Goal: Information Seeking & Learning: Learn about a topic

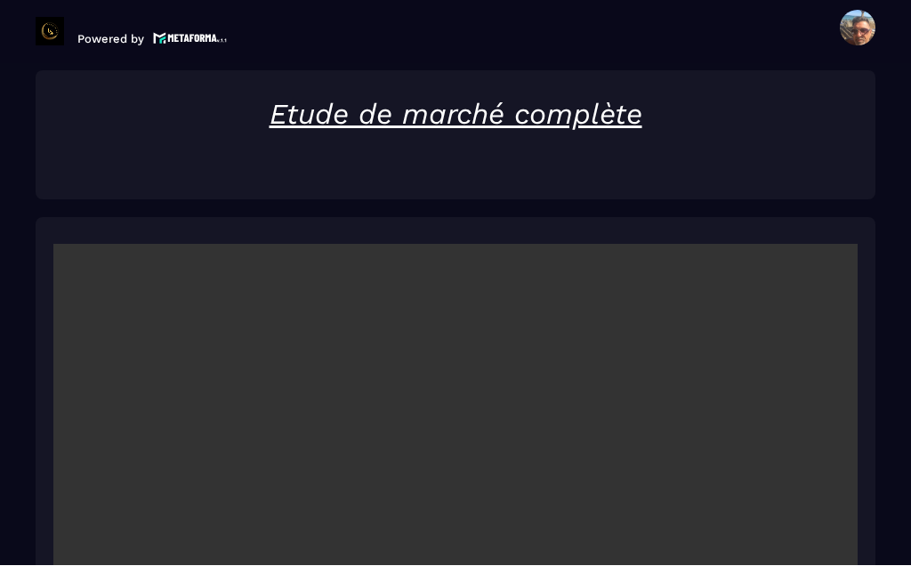
scroll to position [64, 0]
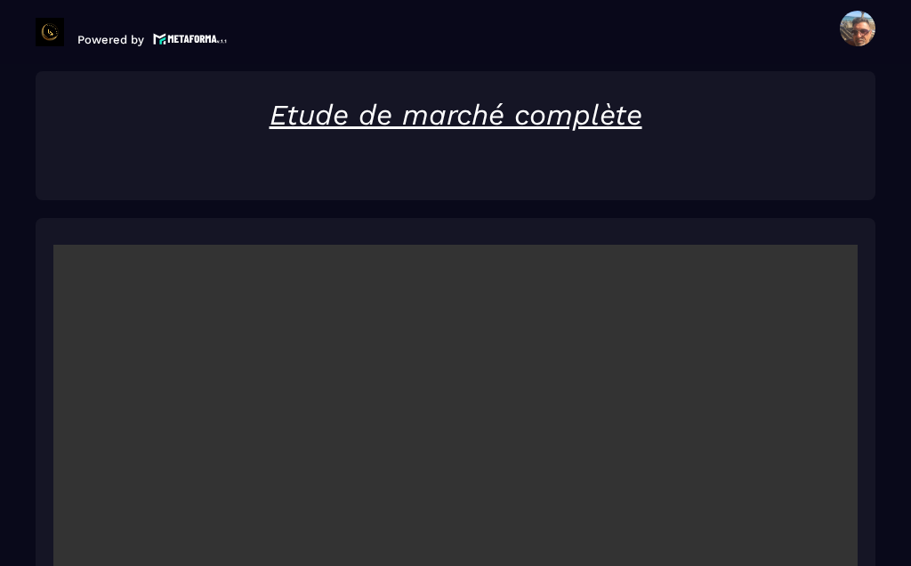
click at [453, 455] on video at bounding box center [455, 513] width 804 height 536
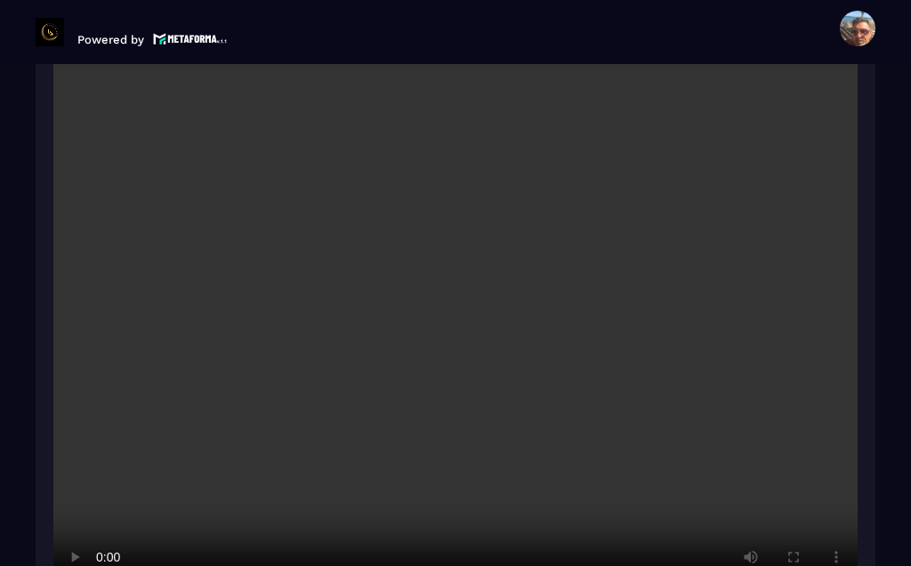
scroll to position [2442, 0]
click at [470, 389] on video at bounding box center [455, 332] width 804 height 536
click at [528, 285] on video at bounding box center [455, 332] width 804 height 536
click at [527, 283] on video at bounding box center [455, 332] width 804 height 536
click at [529, 286] on video at bounding box center [455, 332] width 804 height 536
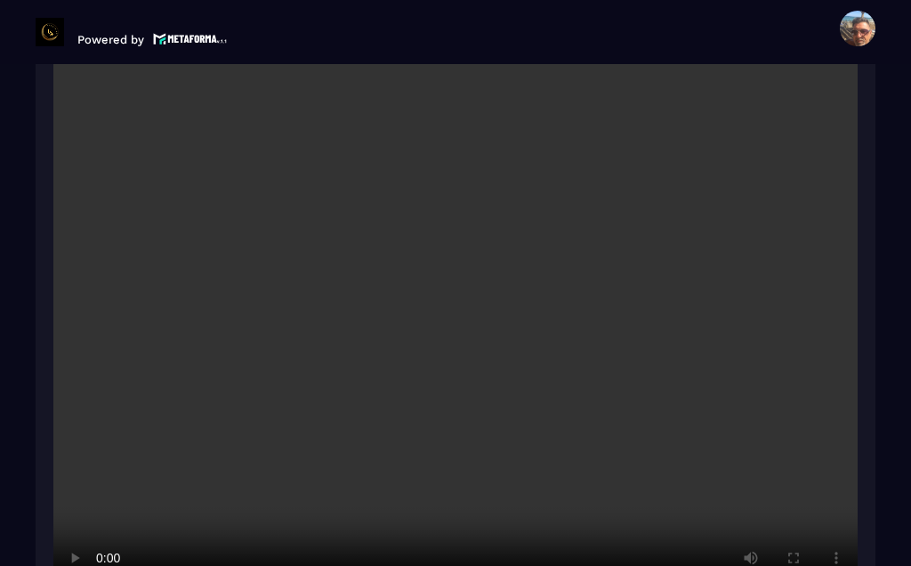
click at [528, 289] on video at bounding box center [455, 332] width 804 height 536
click at [533, 289] on video at bounding box center [455, 332] width 804 height 536
click at [535, 287] on video at bounding box center [455, 332] width 804 height 536
click at [529, 292] on video at bounding box center [455, 332] width 804 height 536
click at [531, 291] on video at bounding box center [455, 332] width 804 height 536
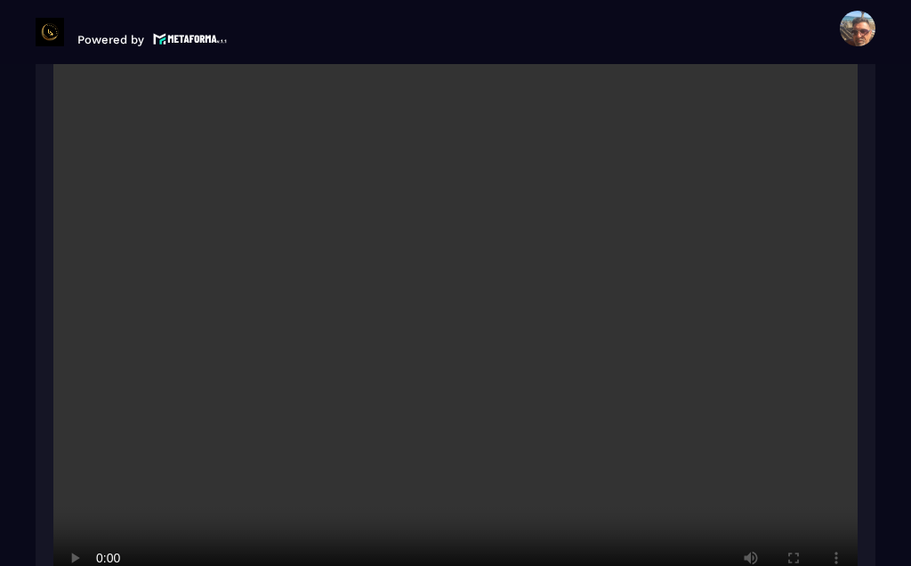
click at [527, 295] on video at bounding box center [455, 332] width 804 height 536
click at [528, 294] on video at bounding box center [455, 332] width 804 height 536
click at [530, 294] on video at bounding box center [455, 332] width 804 height 536
click at [527, 294] on video at bounding box center [455, 332] width 804 height 536
click at [531, 291] on video at bounding box center [455, 332] width 804 height 536
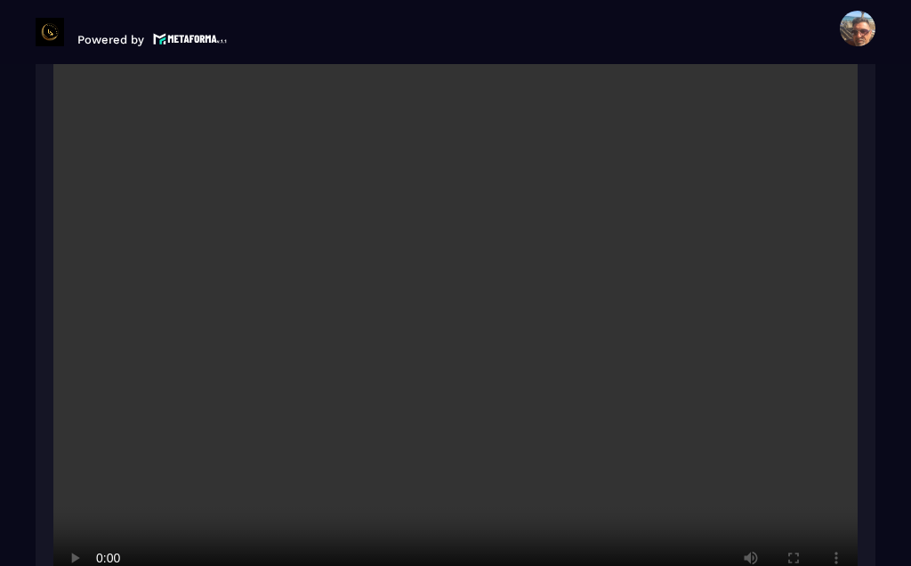
click at [527, 295] on video at bounding box center [455, 332] width 804 height 536
click at [528, 294] on video at bounding box center [455, 332] width 804 height 536
click at [527, 297] on video at bounding box center [455, 332] width 804 height 536
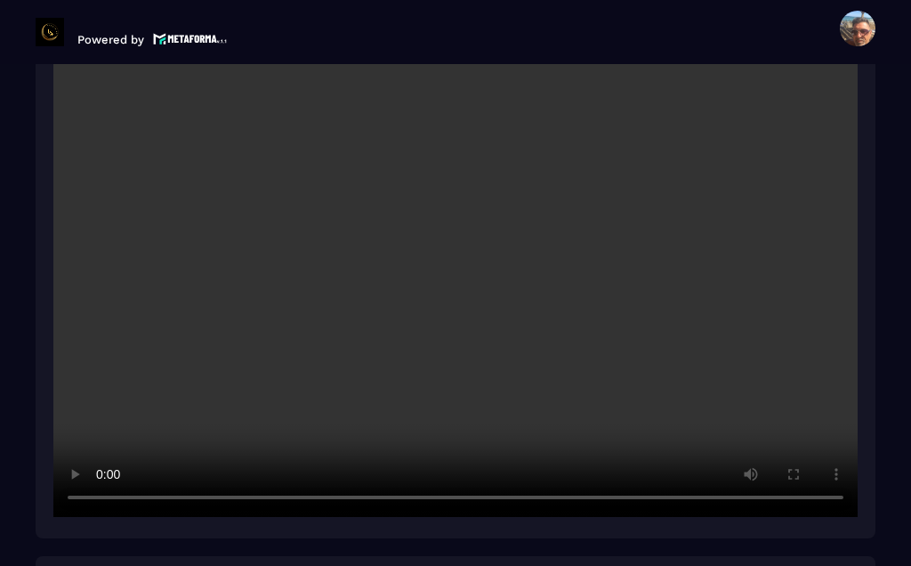
scroll to position [2526, 0]
click at [567, 268] on video at bounding box center [455, 248] width 804 height 536
click at [524, 198] on video at bounding box center [455, 248] width 804 height 536
click at [539, 197] on video at bounding box center [455, 248] width 804 height 536
click at [523, 197] on video at bounding box center [455, 248] width 804 height 536
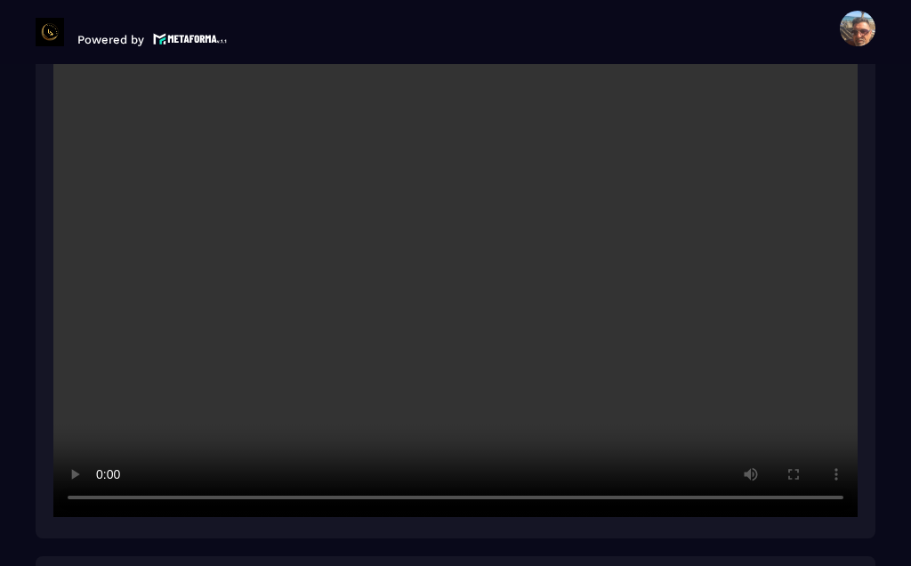
click at [522, 200] on video at bounding box center [455, 248] width 804 height 536
click at [533, 195] on video at bounding box center [455, 248] width 804 height 536
click at [532, 201] on video at bounding box center [455, 248] width 804 height 536
click at [541, 195] on video at bounding box center [455, 248] width 804 height 536
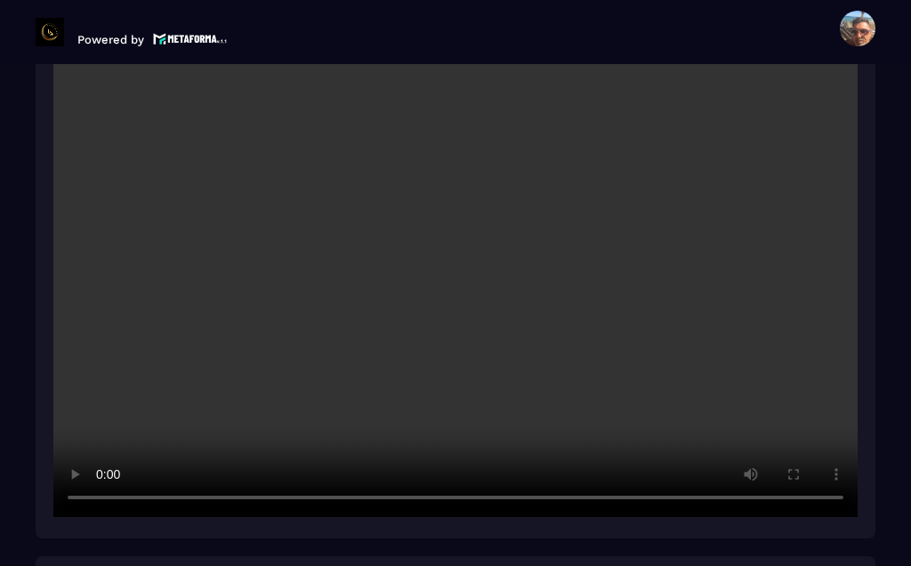
click at [525, 202] on video at bounding box center [455, 248] width 804 height 536
click at [520, 205] on video at bounding box center [455, 248] width 804 height 536
click at [522, 204] on video at bounding box center [455, 248] width 804 height 536
click at [527, 200] on video at bounding box center [455, 248] width 804 height 536
click at [529, 202] on video at bounding box center [455, 248] width 804 height 536
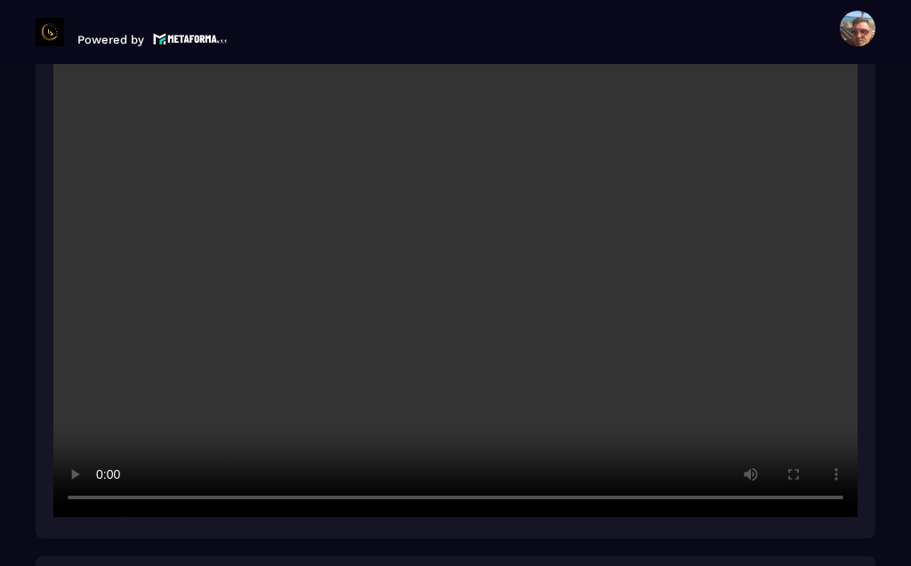
click at [531, 202] on video at bounding box center [455, 248] width 804 height 536
click at [529, 201] on video at bounding box center [455, 248] width 804 height 536
click at [385, 232] on video at bounding box center [455, 248] width 804 height 536
click at [460, 208] on video at bounding box center [455, 248] width 804 height 536
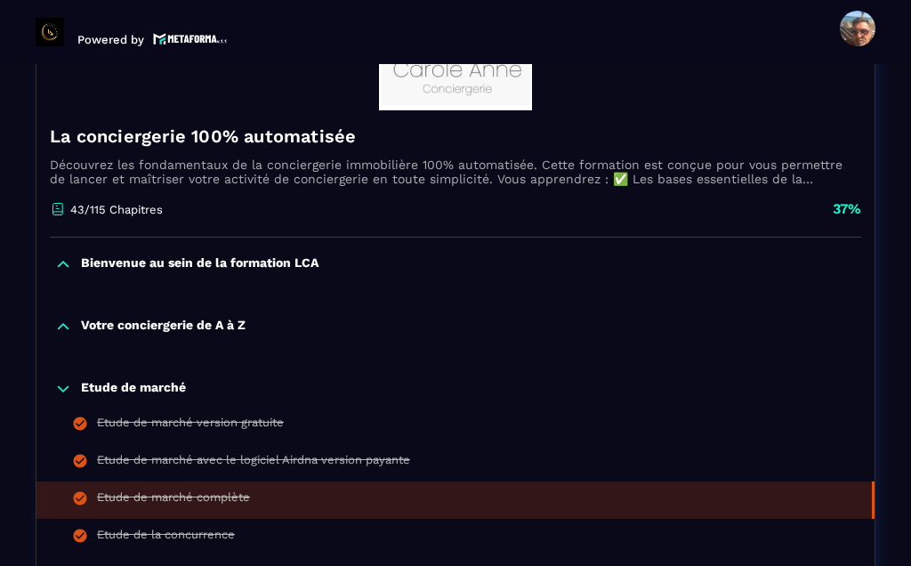
scroll to position [286, 0]
click at [150, 318] on p "Votre conciergerie de A à Z" at bounding box center [163, 327] width 165 height 18
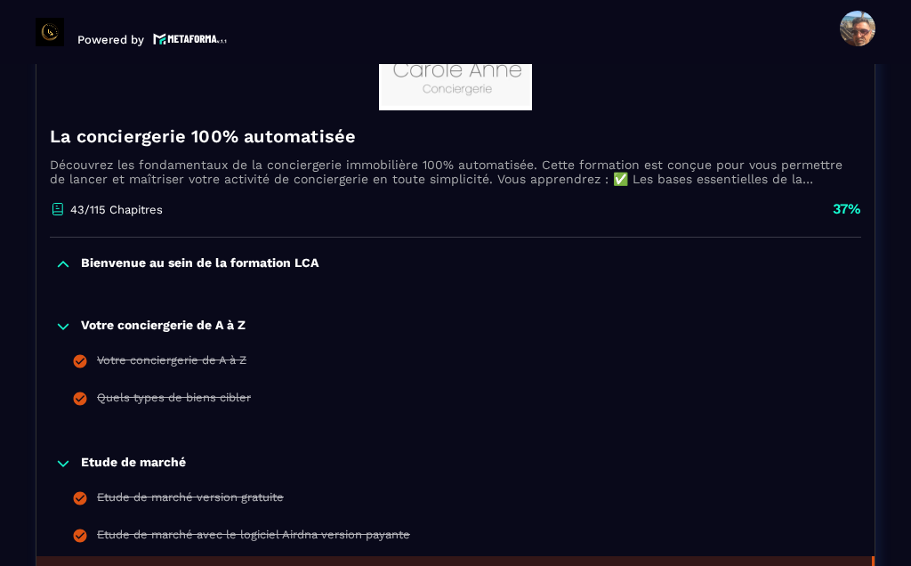
click at [172, 353] on div "Votre conciergerie de A à Z" at bounding box center [171, 363] width 149 height 20
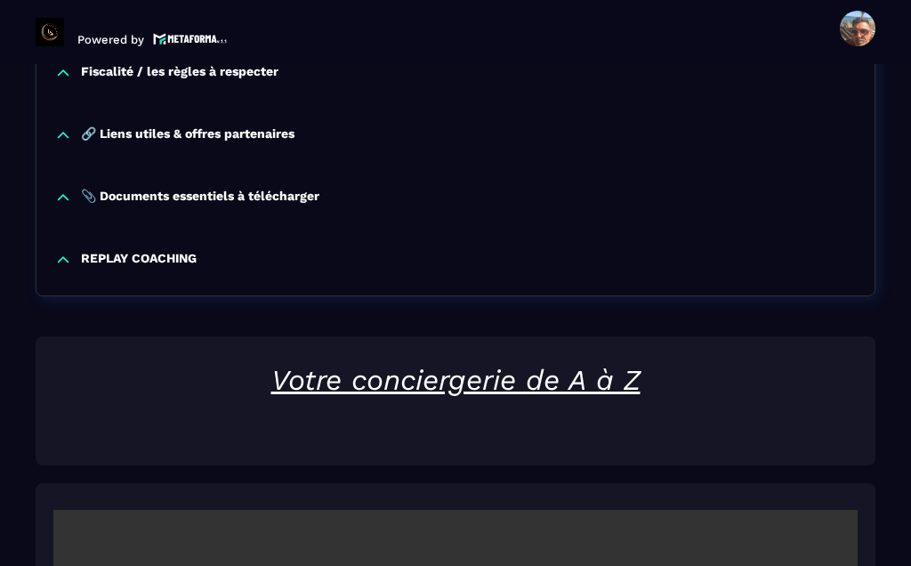
scroll to position [2337, 0]
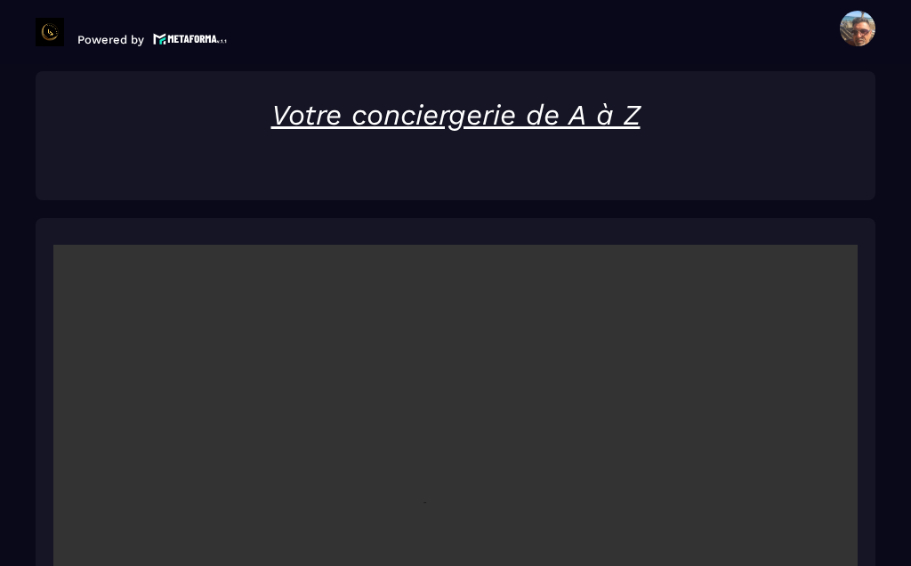
click at [464, 466] on video at bounding box center [455, 513] width 804 height 536
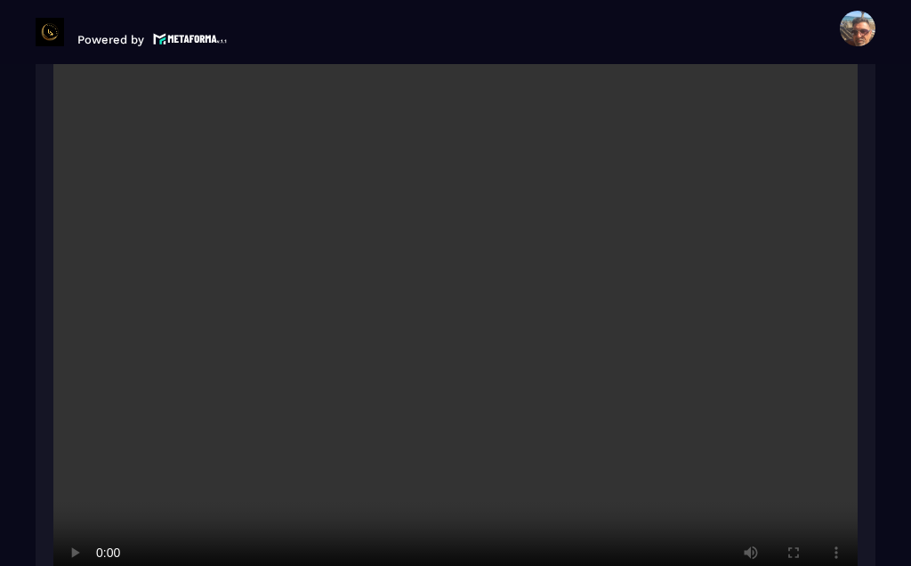
scroll to position [2522, 0]
click at [458, 275] on video at bounding box center [455, 327] width 804 height 536
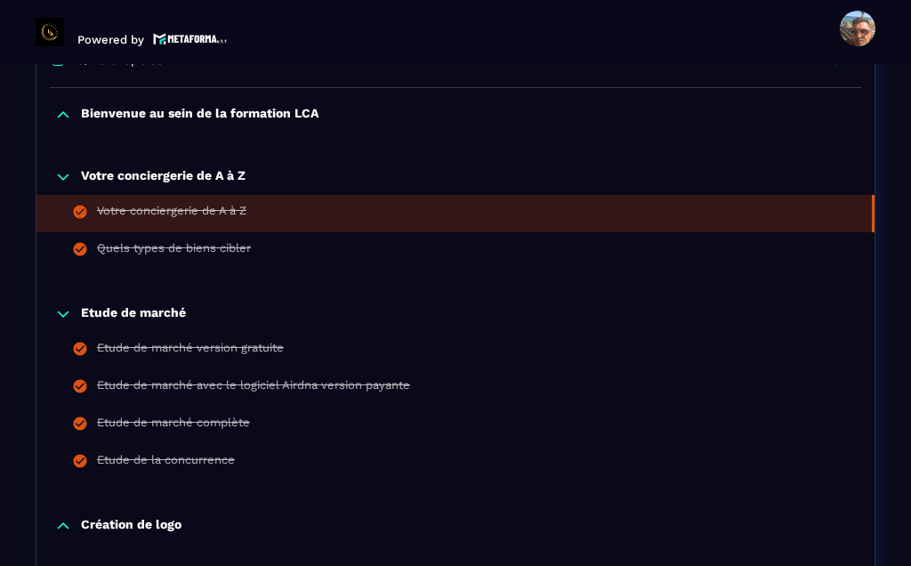
scroll to position [438, 0]
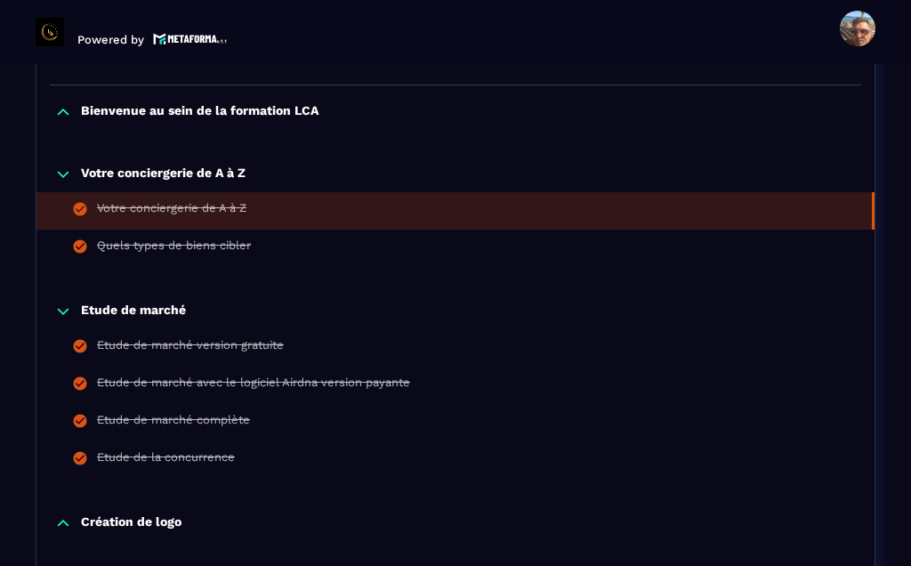
click at [184, 201] on div "Votre conciergerie de A à Z" at bounding box center [171, 211] width 149 height 20
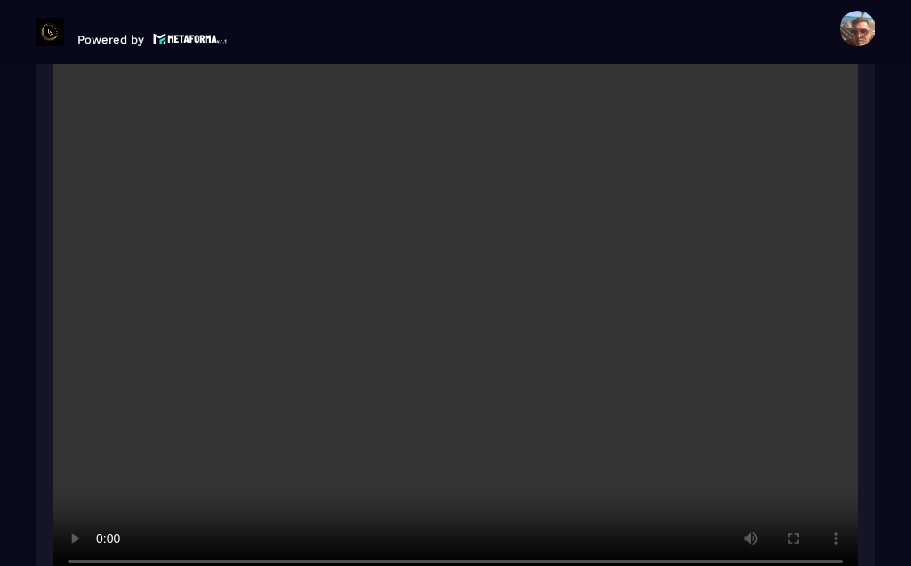
scroll to position [2537, 0]
click at [462, 255] on video at bounding box center [455, 312] width 804 height 536
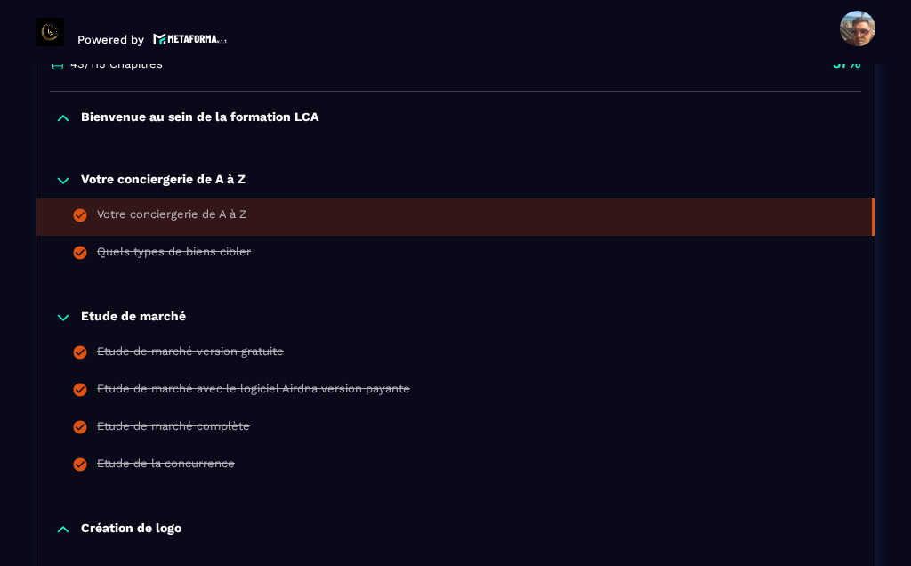
scroll to position [432, 0]
click at [236, 245] on div "Quels types de biens cibler" at bounding box center [174, 255] width 154 height 20
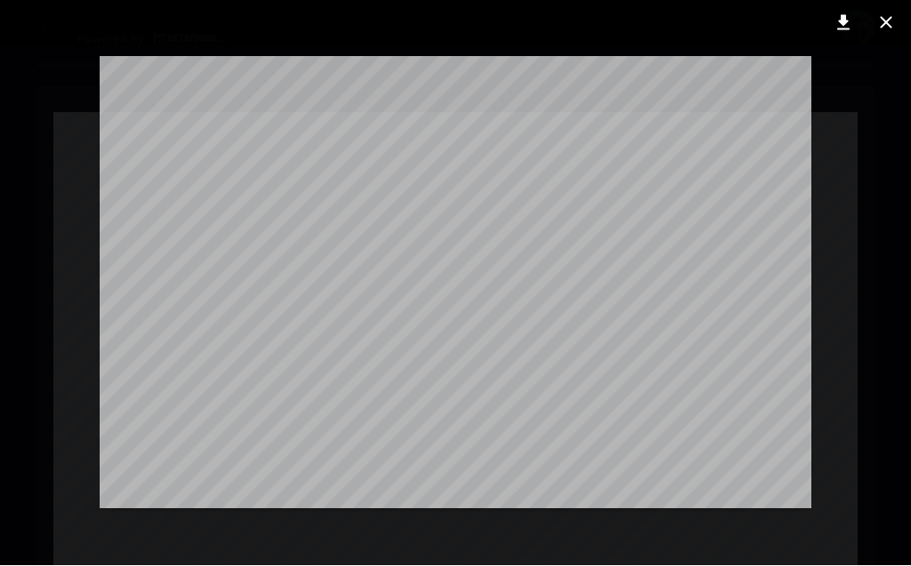
scroll to position [0, 0]
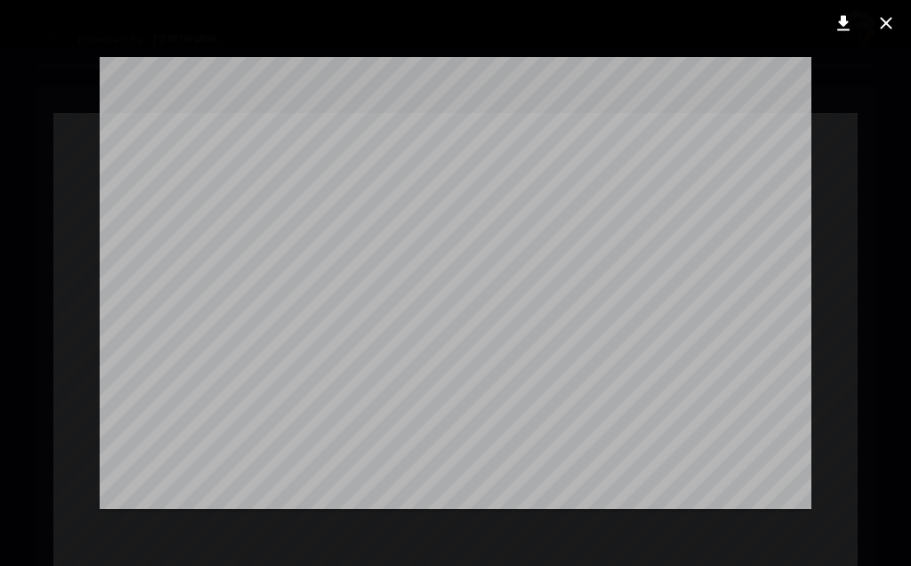
click at [873, 286] on div at bounding box center [455, 283] width 911 height 566
click at [886, 20] on icon at bounding box center [885, 22] width 21 height 21
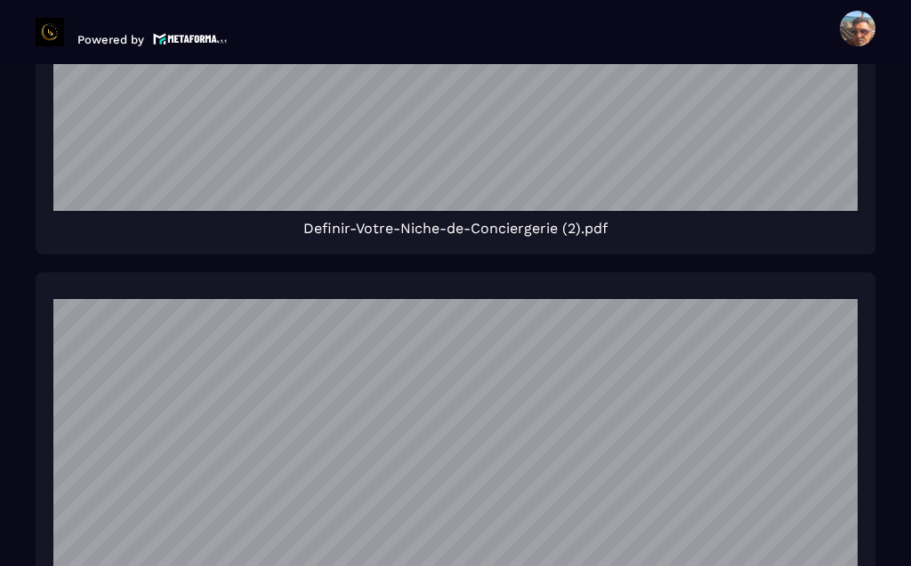
scroll to position [3768, 0]
click at [574, 237] on span "Definir-Votre-Niche-de-Conciergerie (2).pdf" at bounding box center [455, 228] width 304 height 17
click at [590, 237] on span "Definir-Votre-Niche-de-Conciergerie (2).pdf" at bounding box center [455, 228] width 304 height 17
click at [363, 237] on span "Definir-Votre-Niche-de-Conciergerie (2).pdf" at bounding box center [455, 228] width 304 height 17
